Goal: Task Accomplishment & Management: Manage account settings

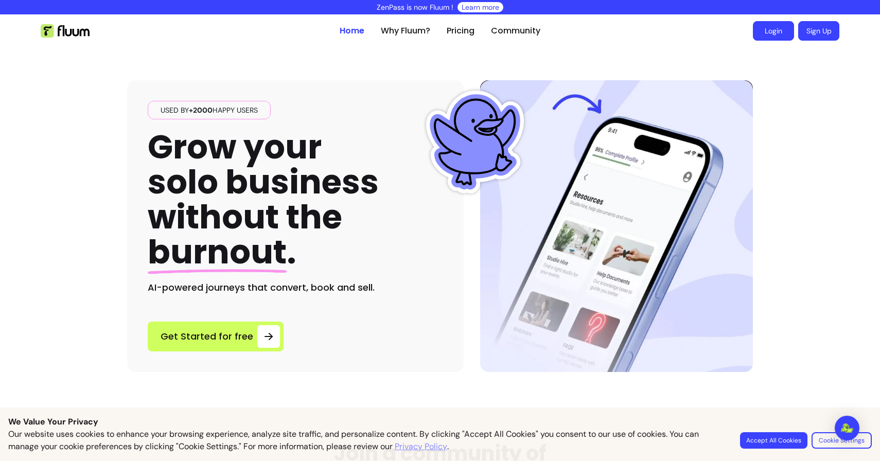
click at [775, 28] on link "Login" at bounding box center [773, 31] width 41 height 20
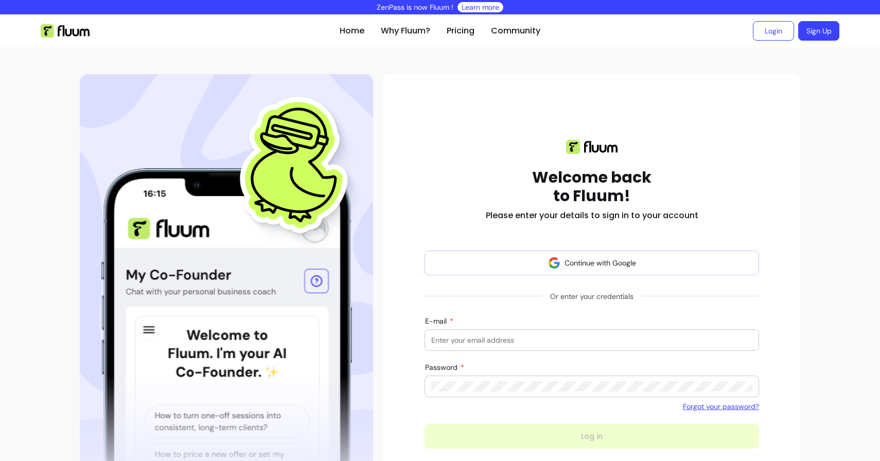
click at [506, 340] on input "E-mail" at bounding box center [591, 340] width 321 height 10
type input "mariazevedoyoga@gmail.com"
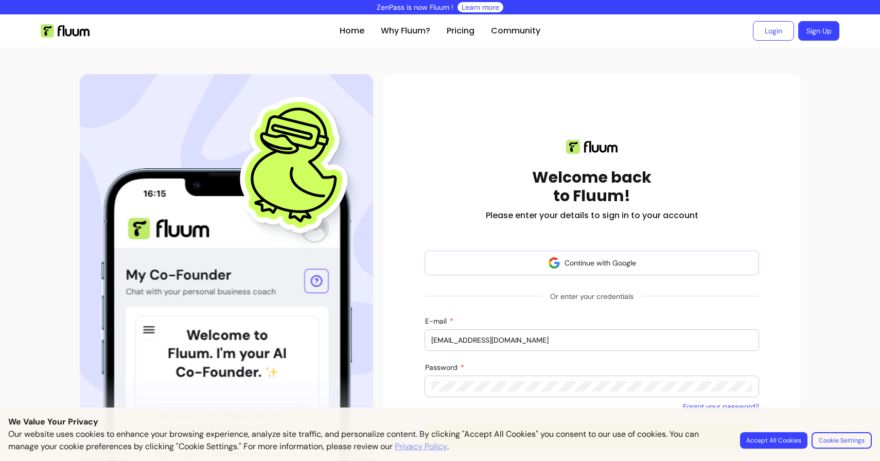
click at [425, 424] on button "Log in" at bounding box center [592, 436] width 335 height 25
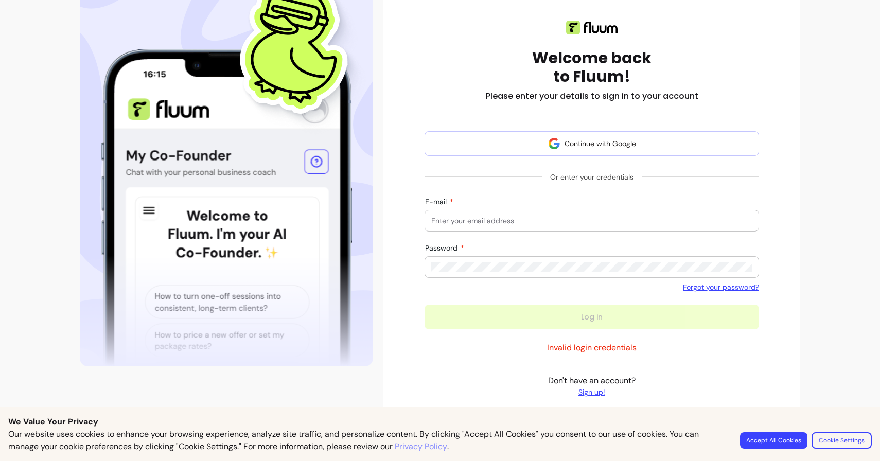
click at [501, 221] on input "E-mail" at bounding box center [591, 221] width 321 height 10
type input "mariazevedoyoga@gmail.com"
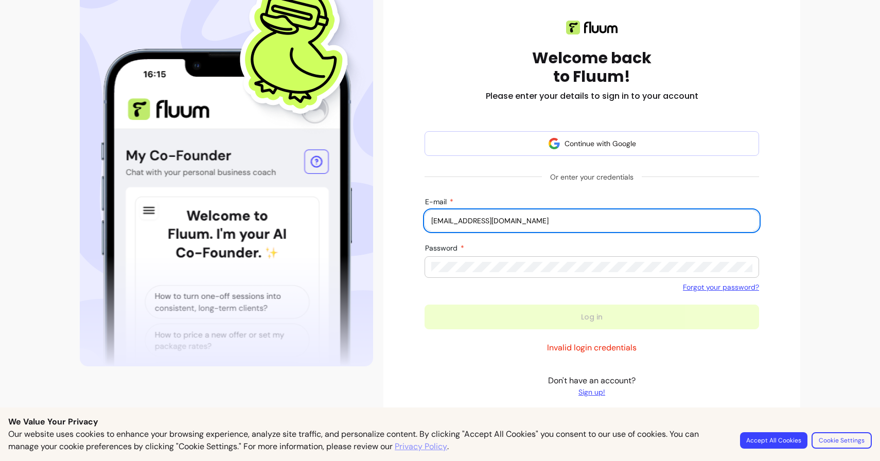
click at [476, 273] on div at bounding box center [591, 267] width 321 height 21
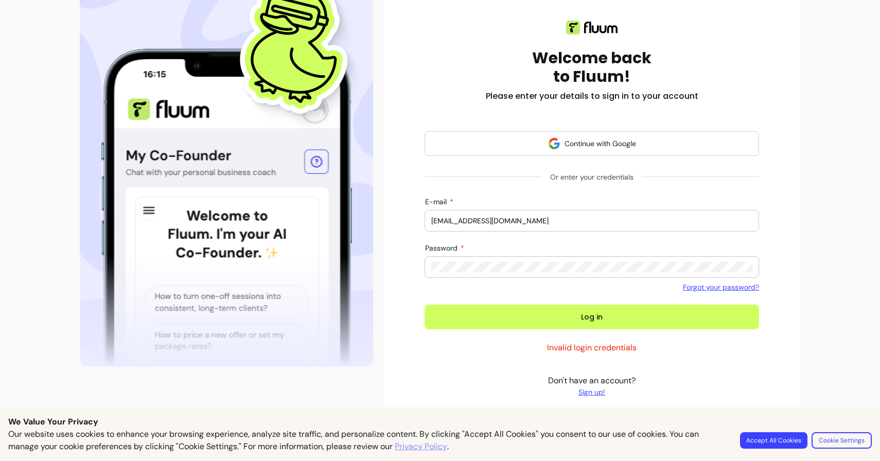
click at [425, 305] on button "Log in" at bounding box center [592, 317] width 335 height 25
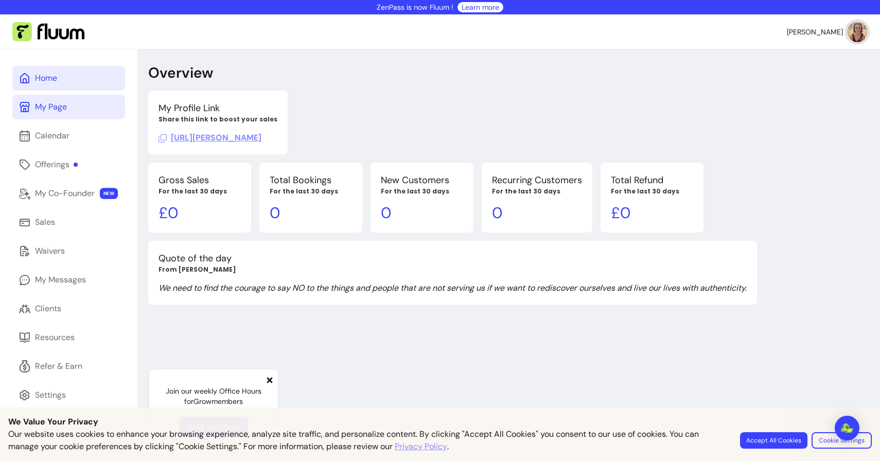
click at [40, 108] on div "My Page" at bounding box center [51, 107] width 32 height 12
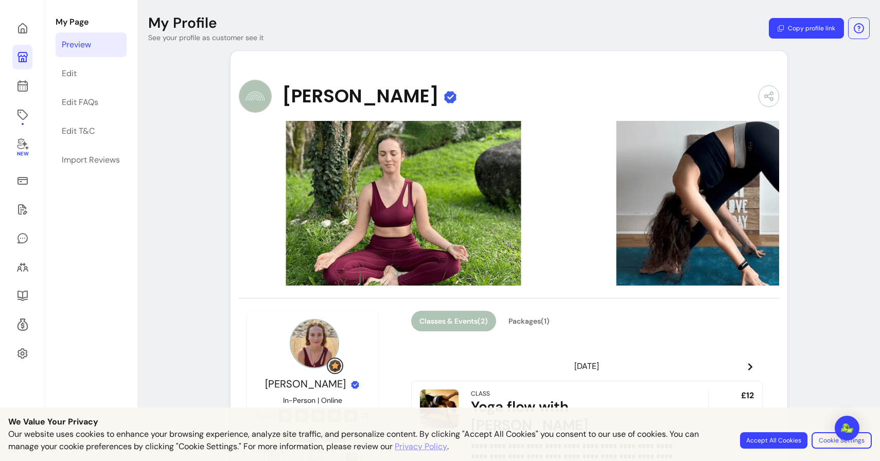
scroll to position [79, 0]
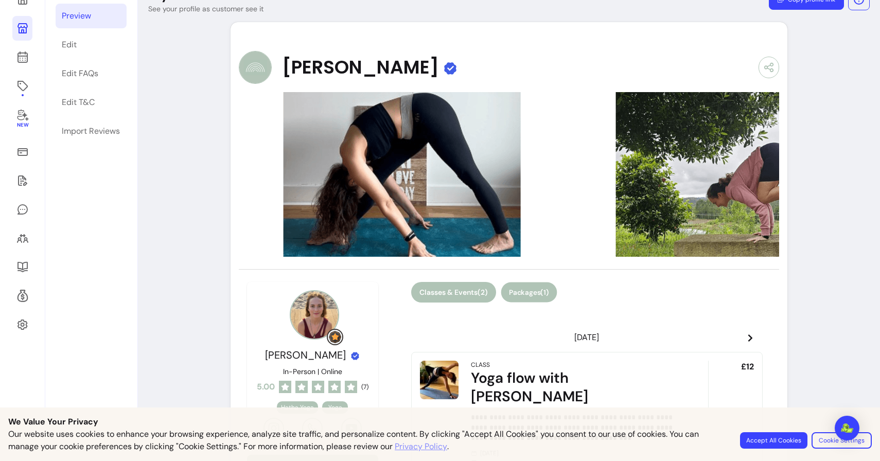
click at [530, 291] on button "Packages ( 1 )" at bounding box center [529, 293] width 56 height 20
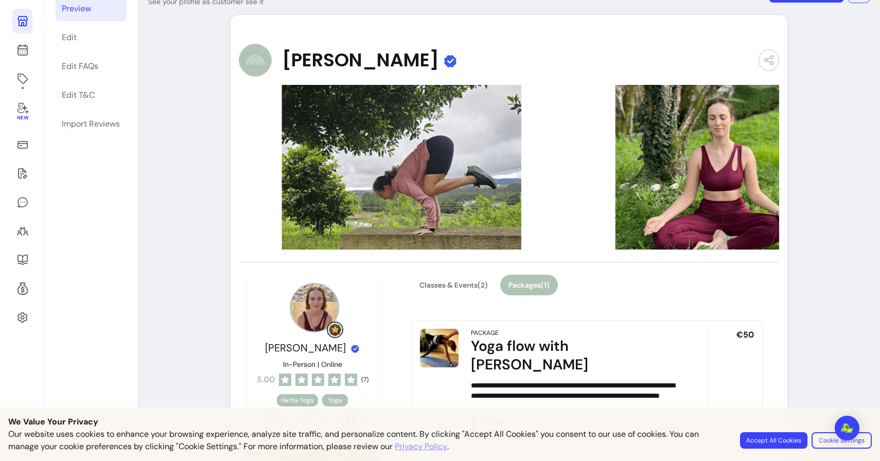
scroll to position [0, 0]
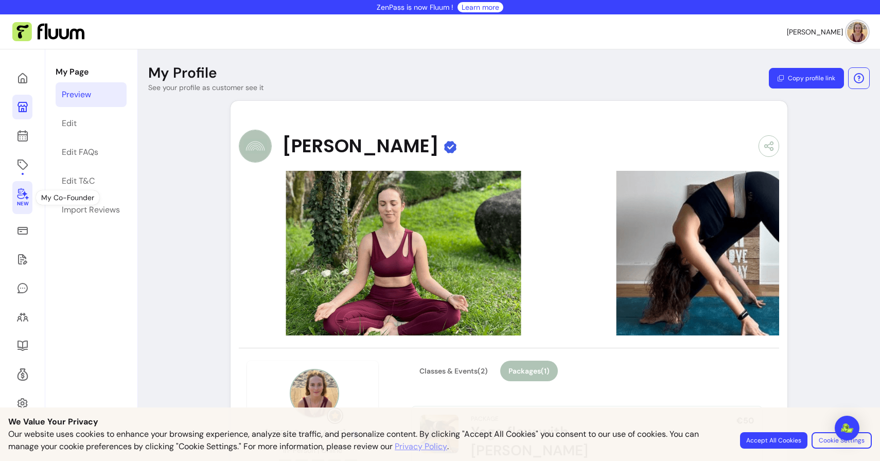
click at [21, 196] on icon at bounding box center [22, 193] width 12 height 12
